Goal: Complete application form: Complete application form

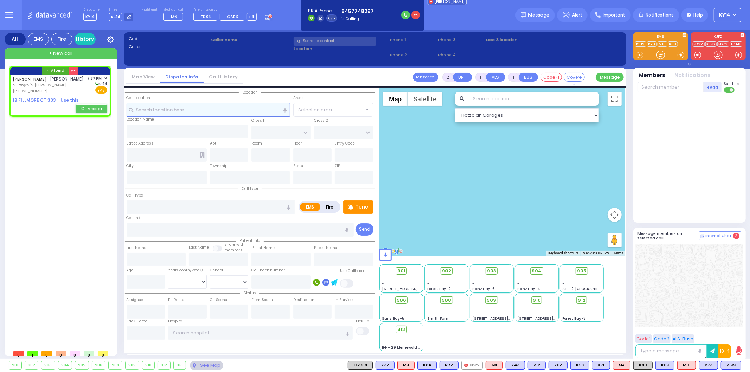
select select
radio input "true"
type input "[PERSON_NAME]"
type input "KLEIN"
select select
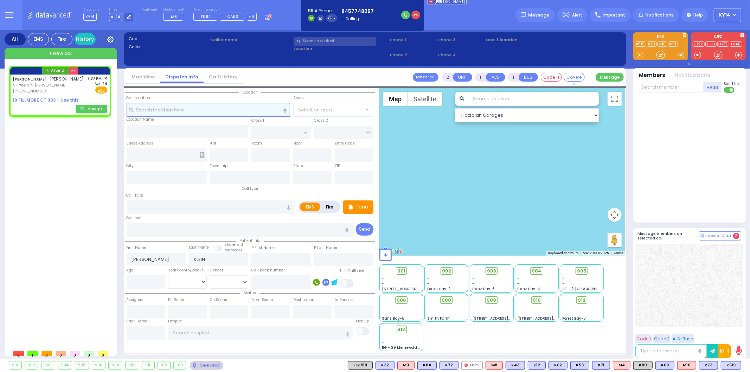
type input "19:37"
select select "Hatzalah Garages"
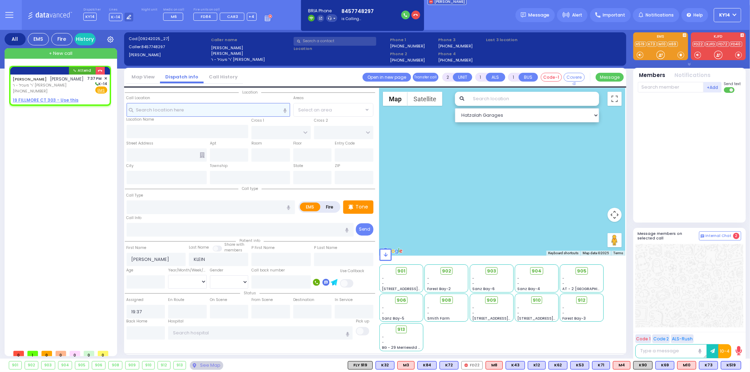
select select
radio input "true"
select select
select select "Hatzalah Garages"
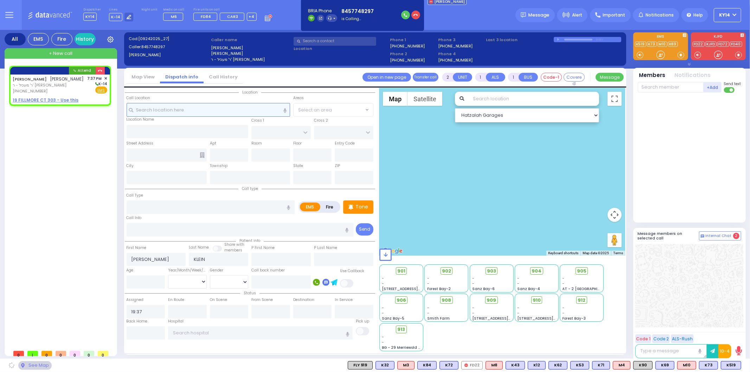
select select
radio input "true"
select select
select select "Hatzalah Garages"
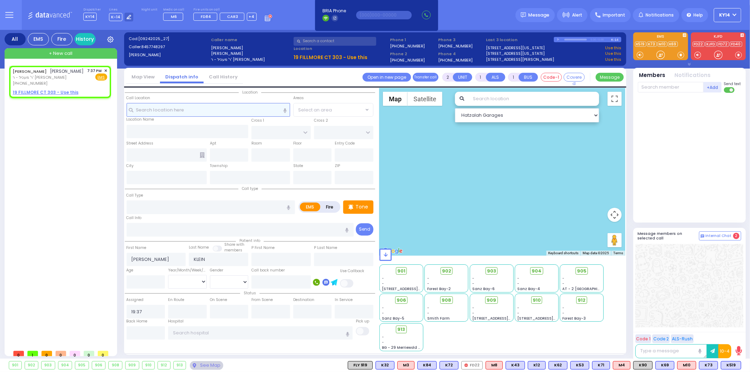
select select
radio input "true"
select select
select select "Hatzalah Garages"
select select
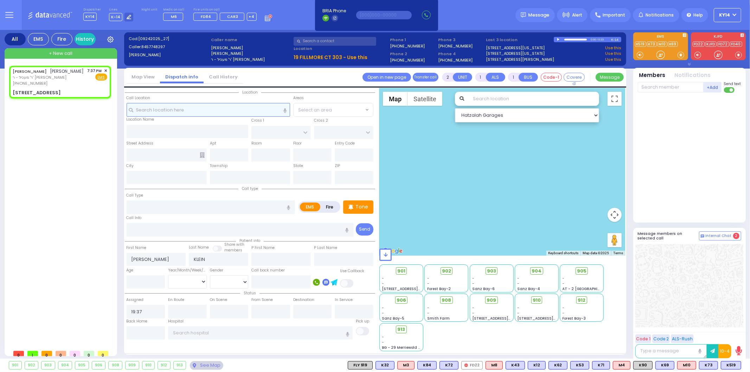
radio input "true"
select select
select select "Hatzalah Garages"
type input "TARNOPOL WAY"
type input "KALEV WAY"
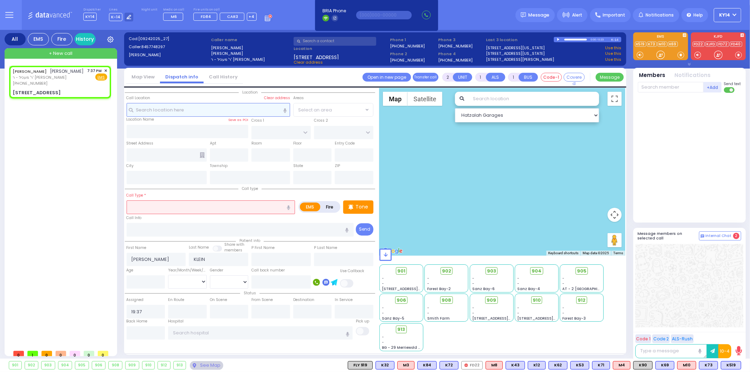
type input "[STREET_ADDRESS]"
type input "303"
type input "Monroe"
type input "[US_STATE]"
type input "10950"
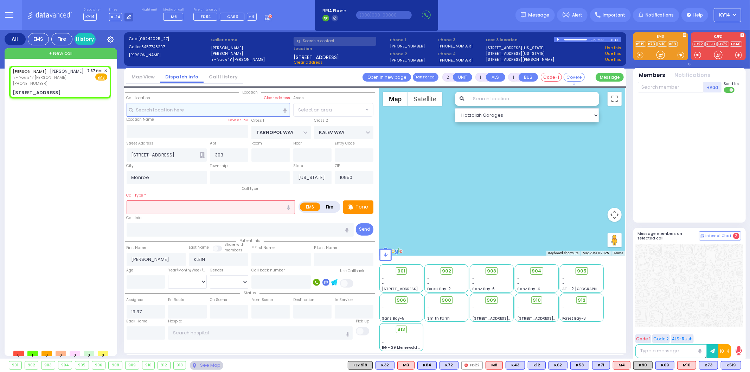
select select "SECTION 2"
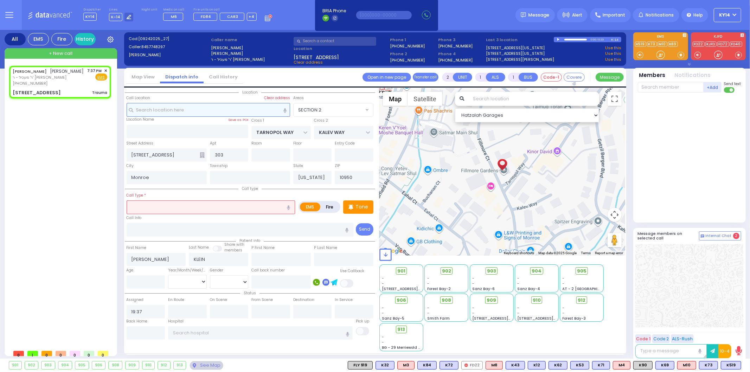
type input "0"
select select
type input "Trauma"
radio input "true"
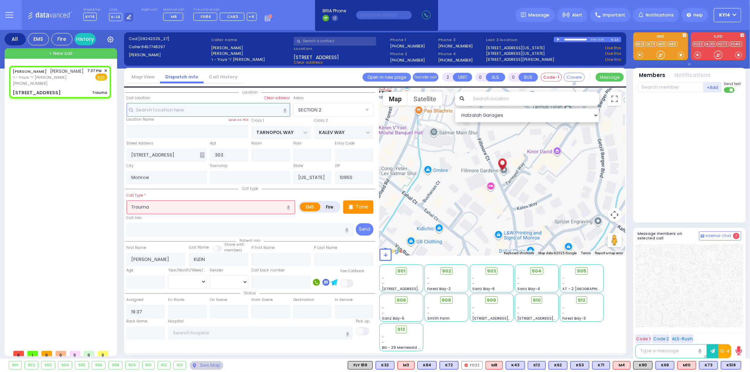
select select
select select "Hatzalah Garages"
select select "SECTION 2"
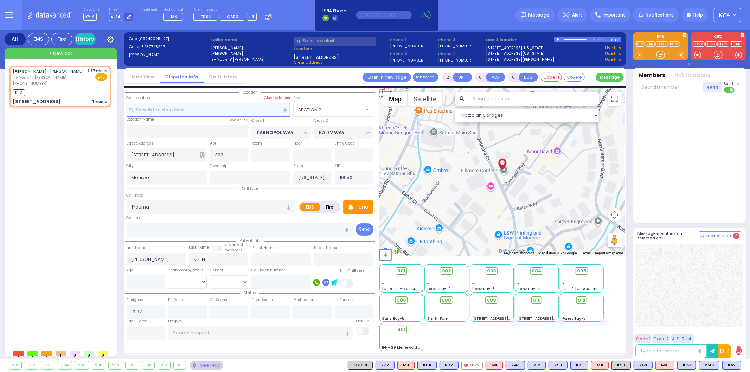
select select
radio input "true"
select select
type input "19:38"
select select "Hatzalah Garages"
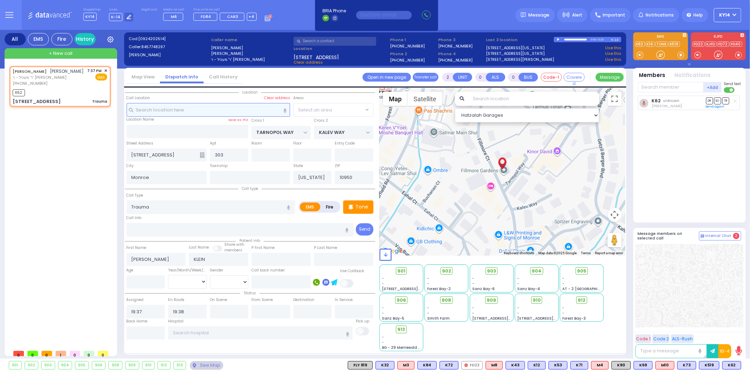
select select "SECTION 2"
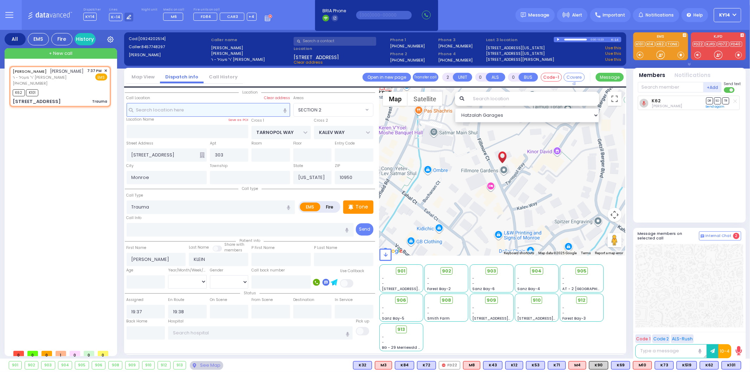
select select
radio input "true"
select select
select select "Hatzalah Garages"
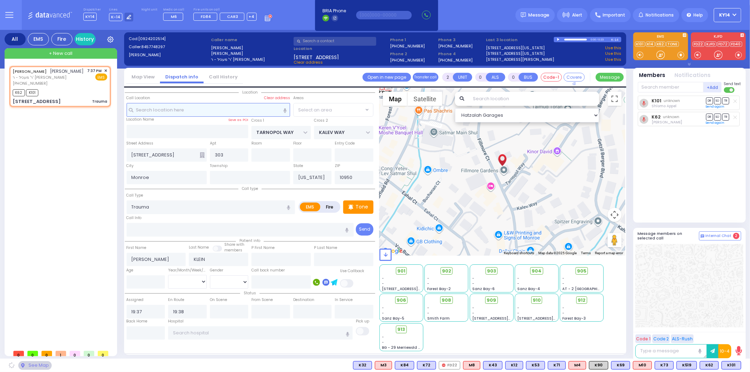
select select "SECTION 2"
